Goal: Task Accomplishment & Management: Use online tool/utility

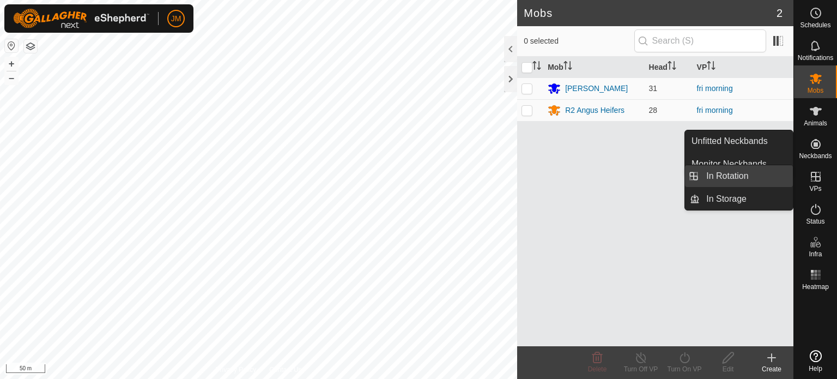
click at [758, 177] on link "In Rotation" at bounding box center [746, 176] width 93 height 22
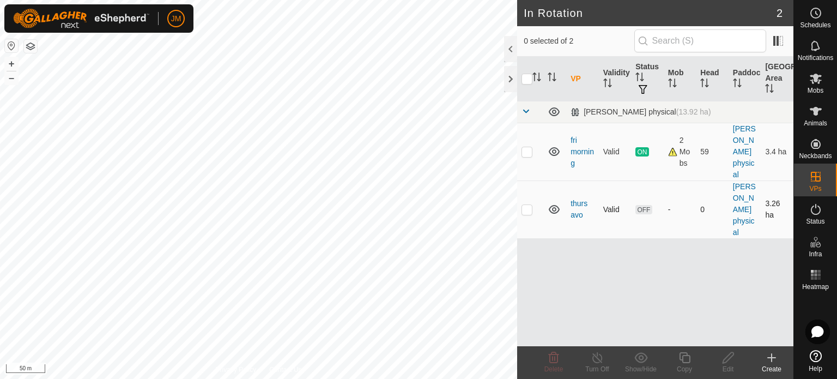
click at [530, 211] on p-checkbox at bounding box center [527, 209] width 11 height 9
click at [554, 363] on icon at bounding box center [554, 357] width 10 height 11
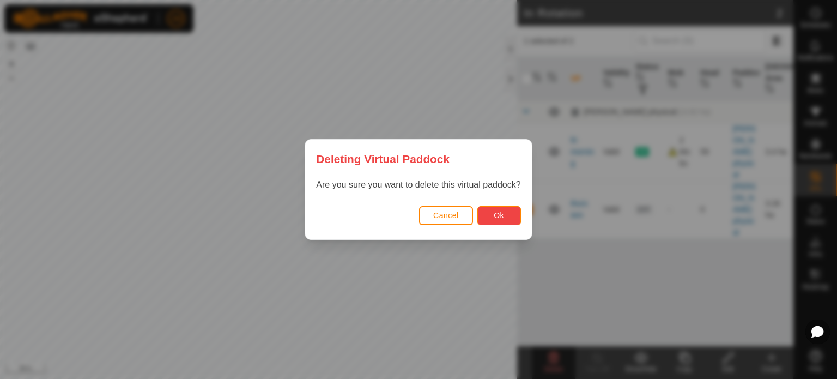
click at [496, 212] on span "Ok" at bounding box center [499, 215] width 10 height 9
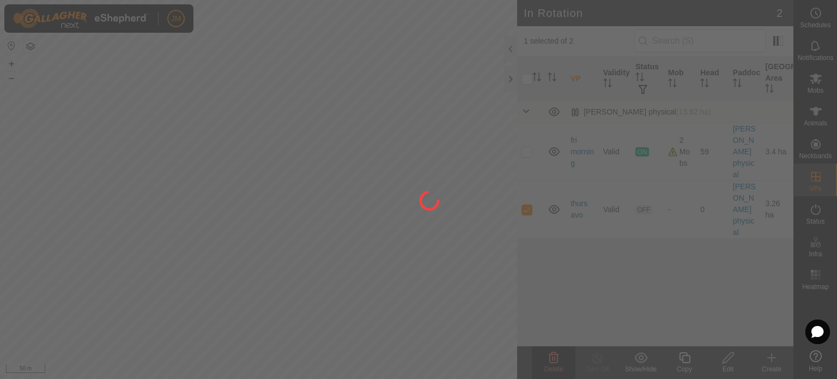
checkbox input "false"
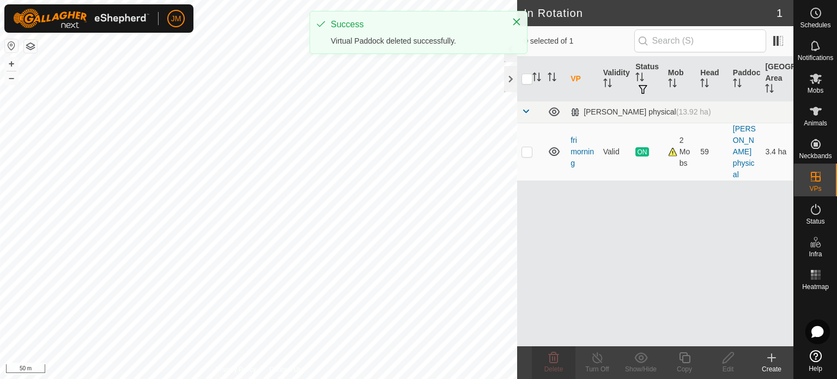
click at [773, 362] on icon at bounding box center [771, 357] width 13 height 13
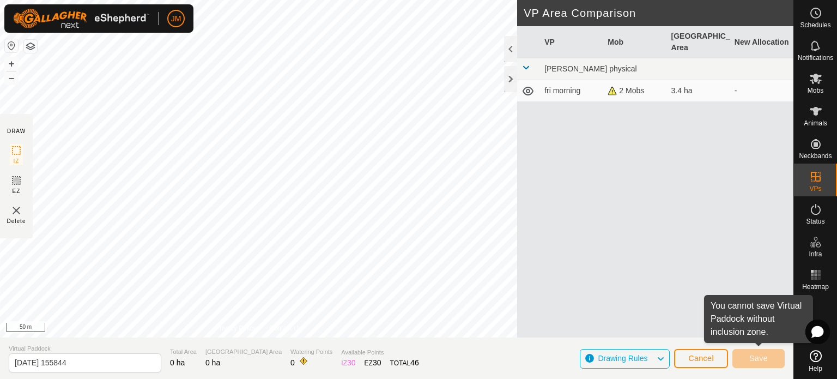
click at [815, 378] on html "JM Schedules Notifications Mobs Animals Neckbands VPs Status Infra Heatmap Help…" at bounding box center [418, 189] width 837 height 379
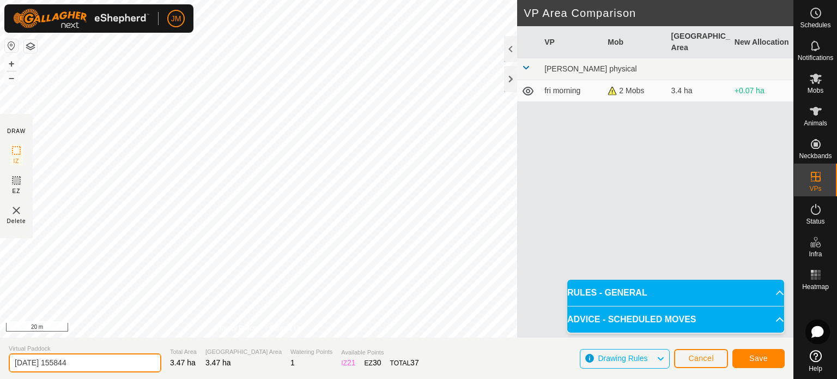
click at [105, 366] on input "[DATE] 155844" at bounding box center [85, 362] width 153 height 19
type input "2"
type input "fri afternoon"
click at [745, 357] on button "Save" at bounding box center [758, 358] width 52 height 19
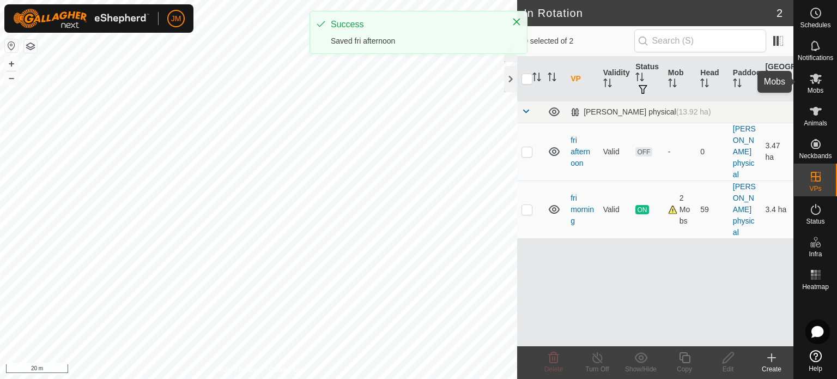
click at [824, 87] on es-mob-svg-icon at bounding box center [816, 78] width 20 height 17
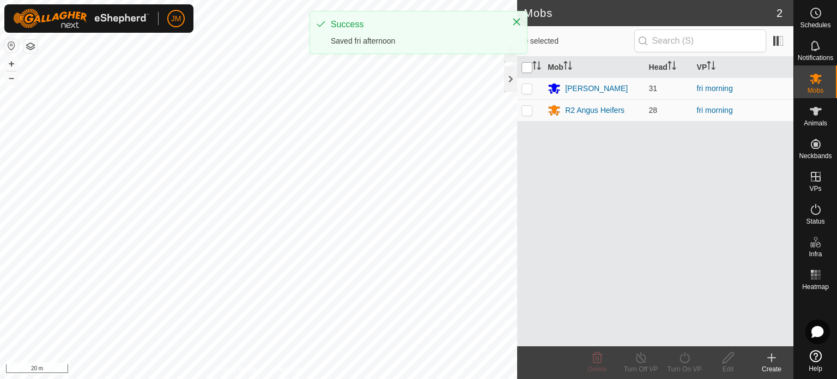
click at [527, 69] on input "checkbox" at bounding box center [527, 67] width 11 height 11
checkbox input "true"
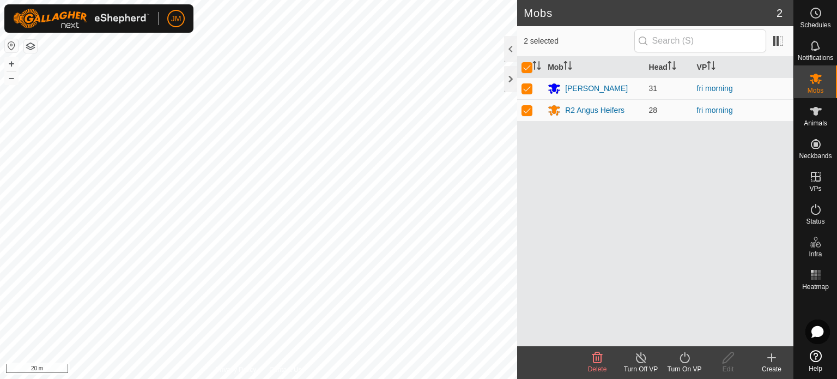
click at [682, 358] on icon at bounding box center [685, 357] width 14 height 13
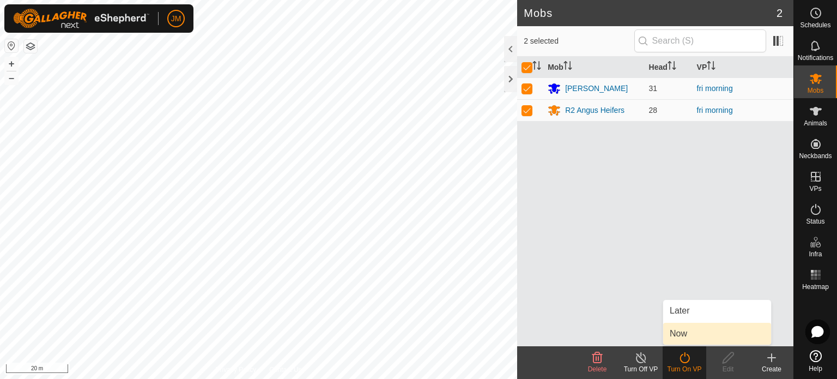
click at [675, 335] on link "Now" at bounding box center [717, 334] width 108 height 22
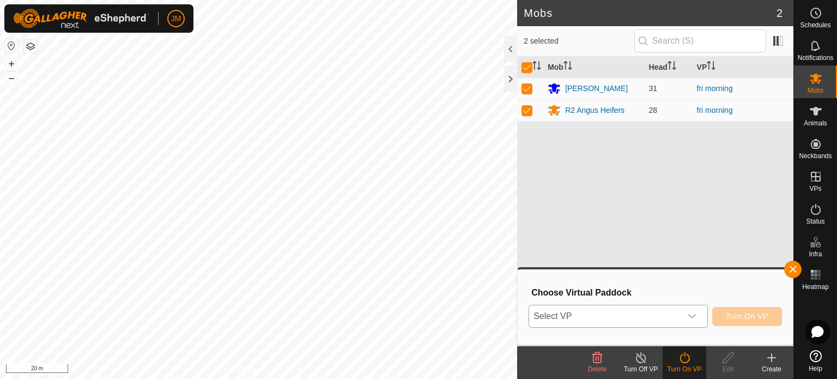
click at [674, 316] on span "Select VP" at bounding box center [605, 316] width 152 height 22
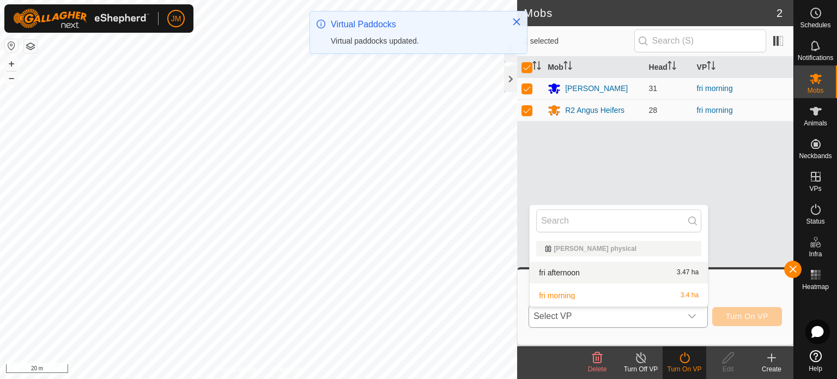
click at [634, 272] on li "fri afternoon 3.47 ha" at bounding box center [619, 273] width 178 height 22
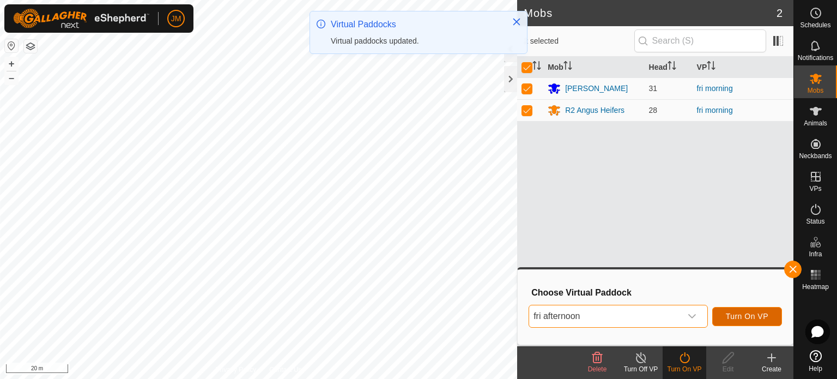
click at [748, 314] on span "Turn On VP" at bounding box center [747, 316] width 43 height 9
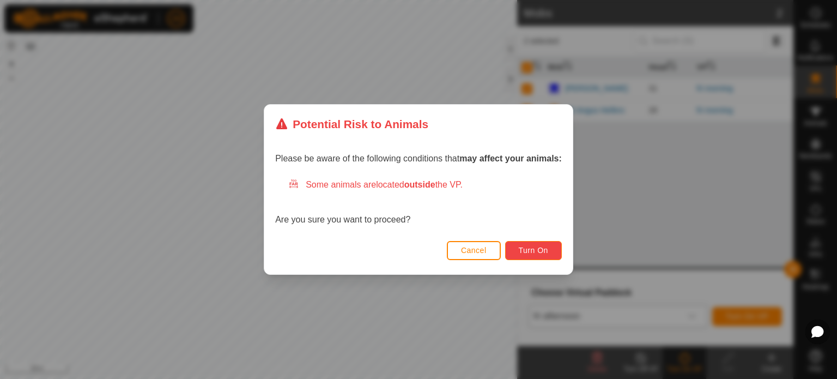
click at [531, 254] on span "Turn On" at bounding box center [533, 250] width 29 height 9
